Goal: Navigation & Orientation: Find specific page/section

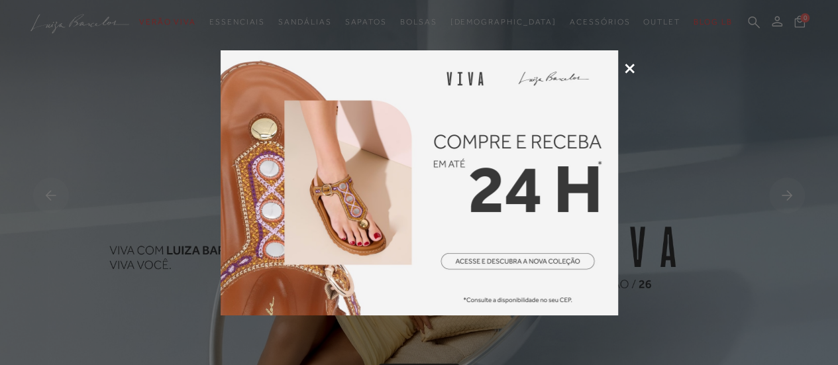
click at [621, 71] on div at bounding box center [419, 182] width 838 height 365
click at [637, 67] on div at bounding box center [419, 182] width 838 height 365
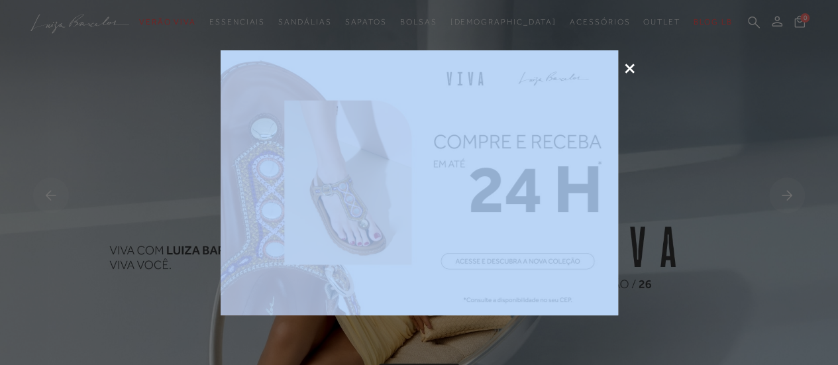
click at [630, 67] on div at bounding box center [419, 182] width 838 height 365
click at [630, 67] on icon at bounding box center [630, 69] width 10 height 10
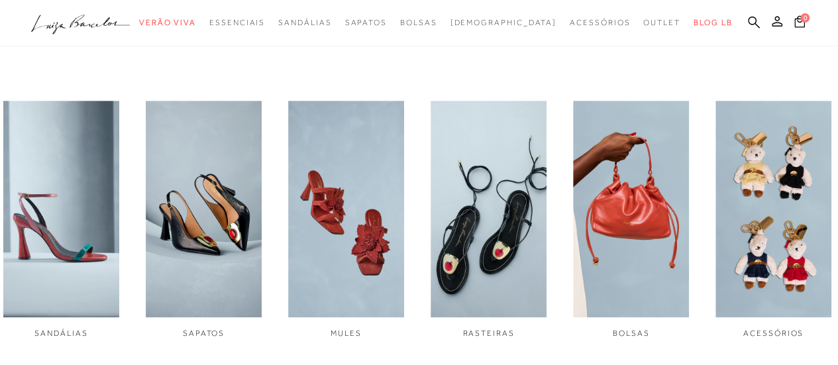
scroll to position [464, 0]
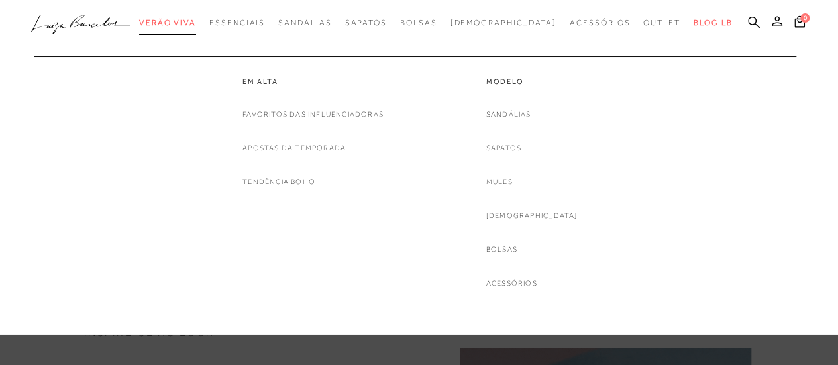
click at [196, 19] on span "Verão Viva" at bounding box center [167, 22] width 57 height 9
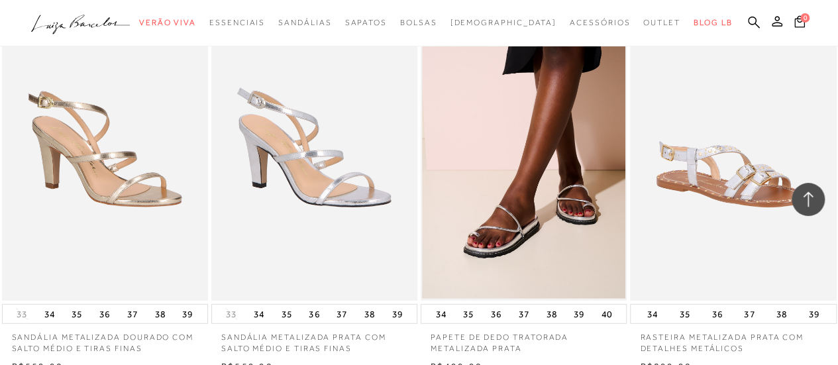
scroll to position [1722, 0]
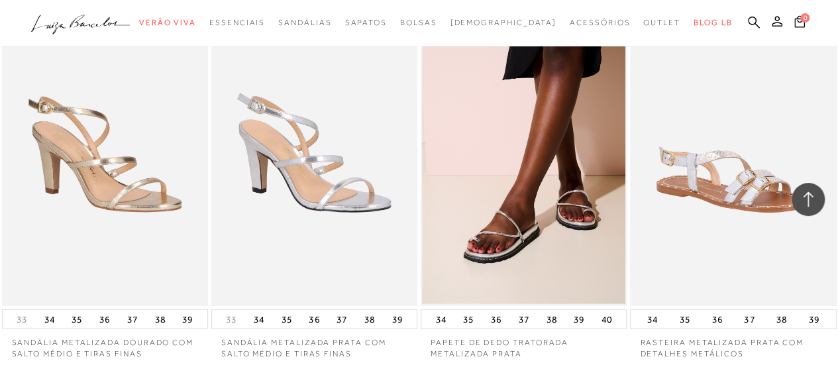
click at [123, 25] on icon ".a{fill-rule:evenodd;}" at bounding box center [80, 25] width 99 height 28
